Goal: Navigation & Orientation: Understand site structure

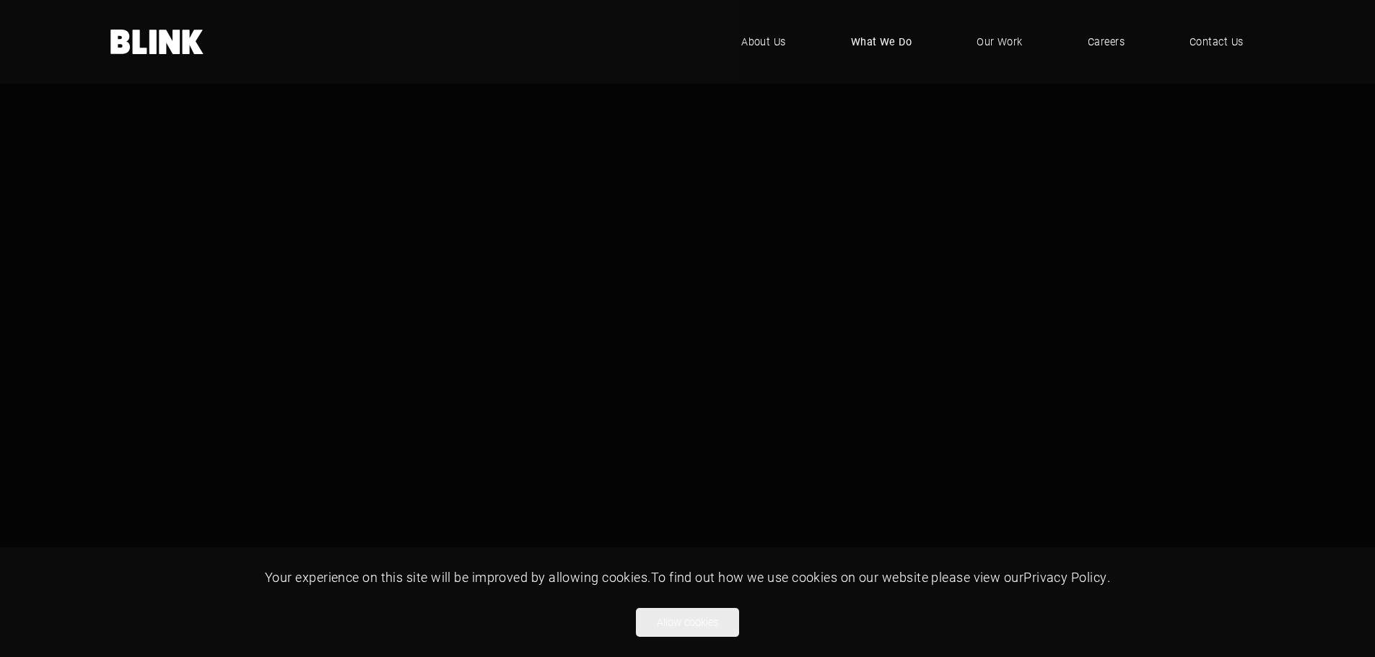
click at [888, 43] on span "What We Do" at bounding box center [881, 42] width 61 height 16
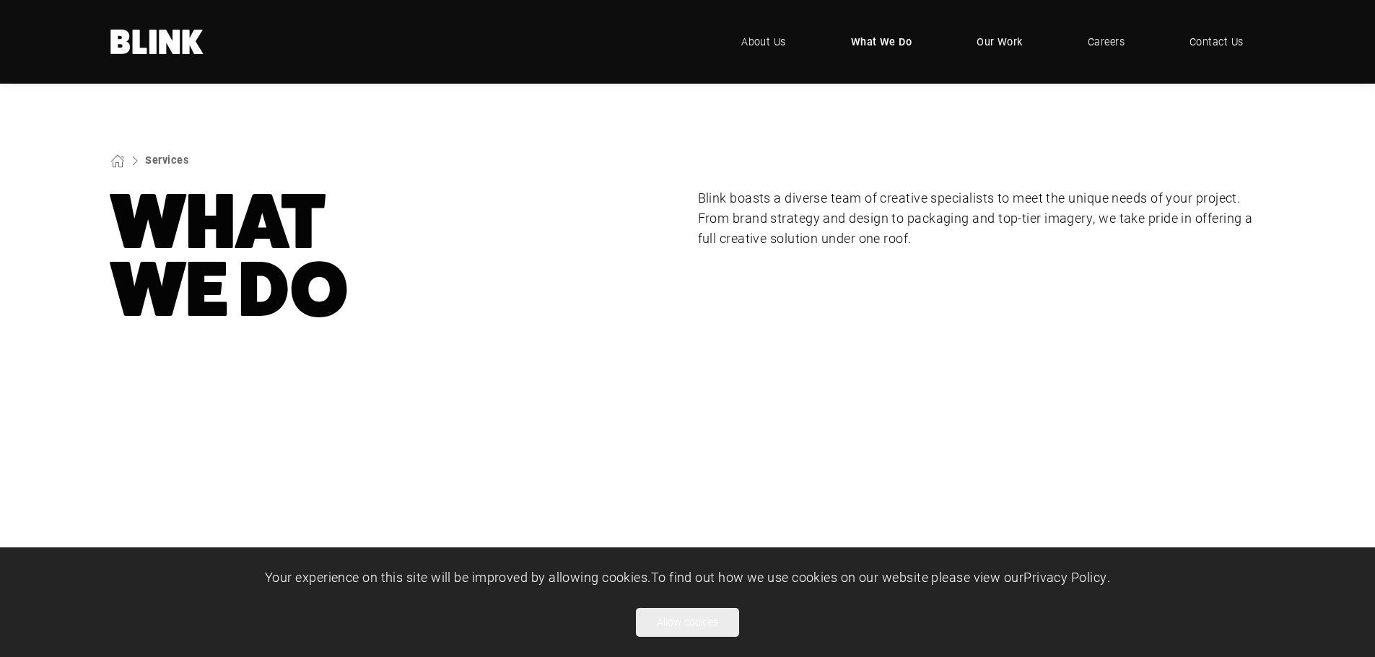
click at [979, 35] on span "Our Work" at bounding box center [999, 42] width 46 height 16
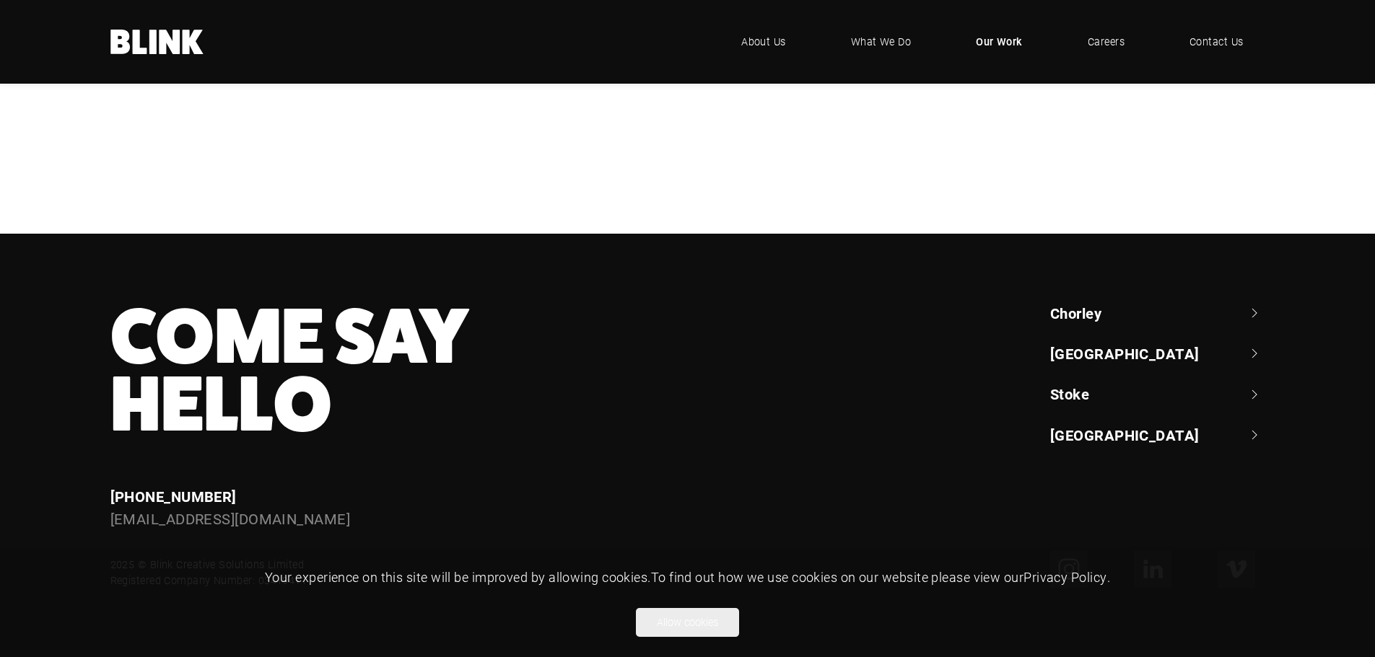
scroll to position [1367, 0]
